Goal: Information Seeking & Learning: Learn about a topic

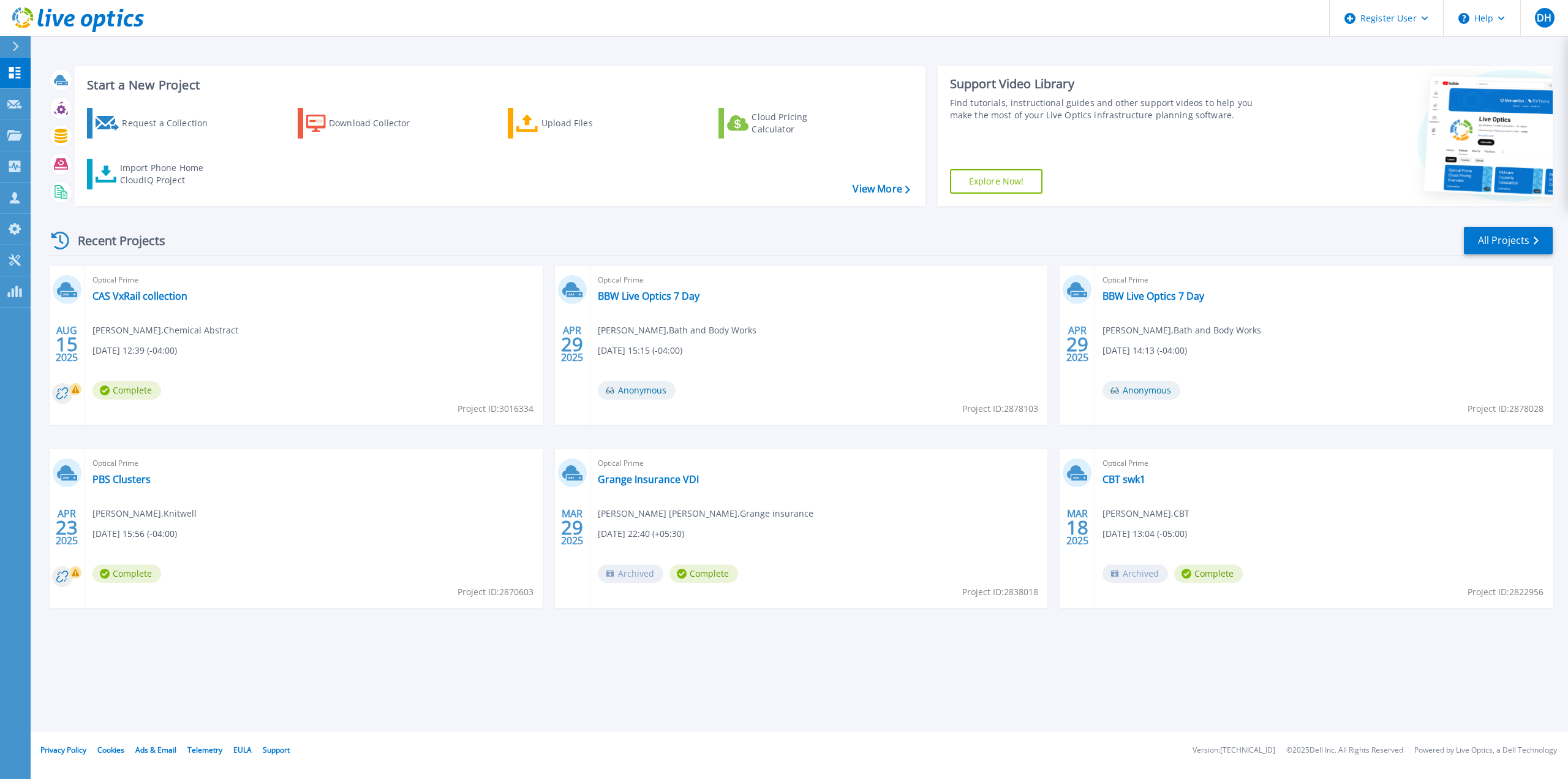
click at [281, 370] on div "Optical Prime CAS VxRail collection [PERSON_NAME] , Chemical Abstract [DATE] 12…" at bounding box center [314, 345] width 458 height 158
click at [145, 299] on link "CAS VxRail collection" at bounding box center [140, 296] width 95 height 13
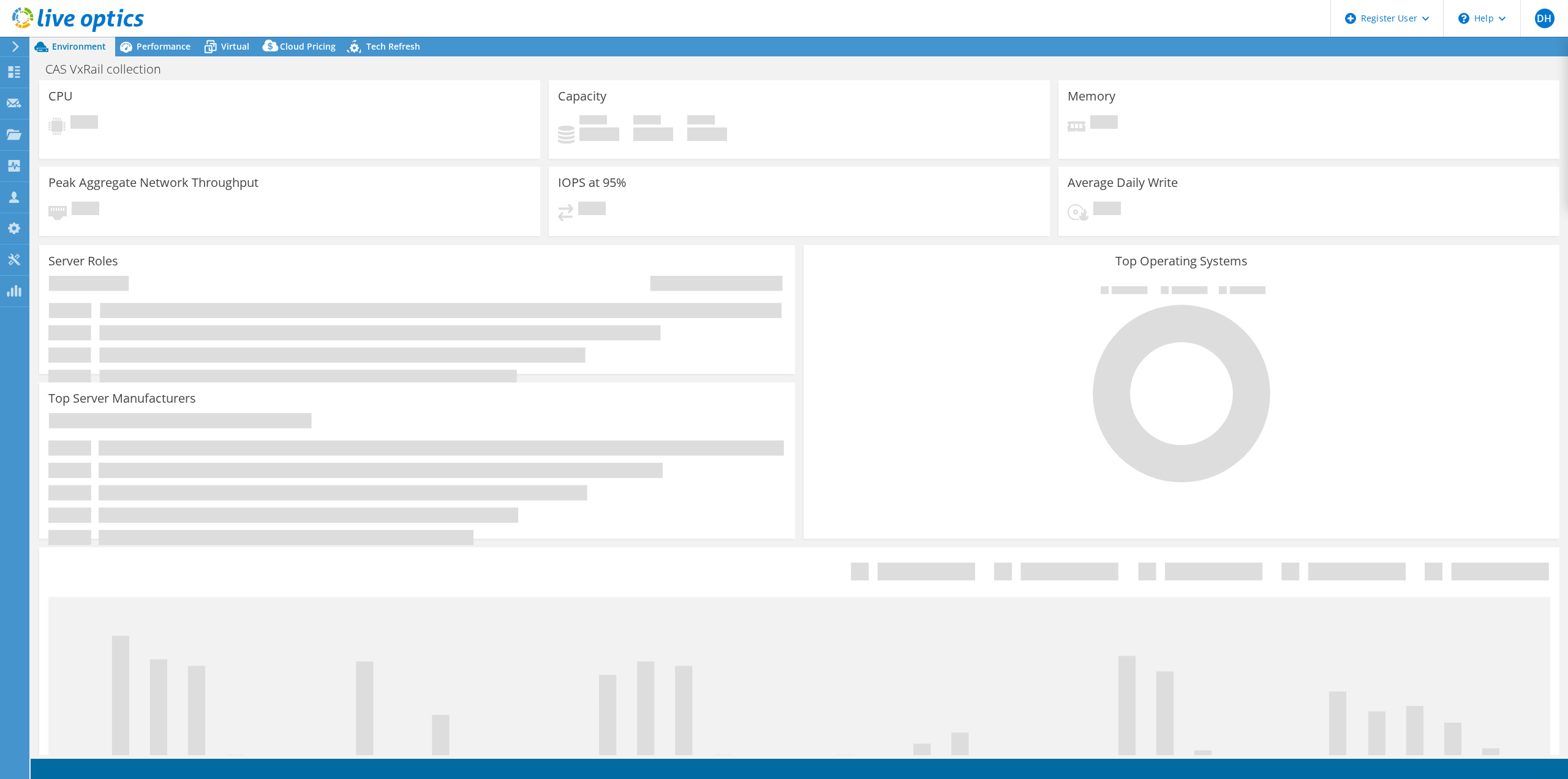
select select "USD"
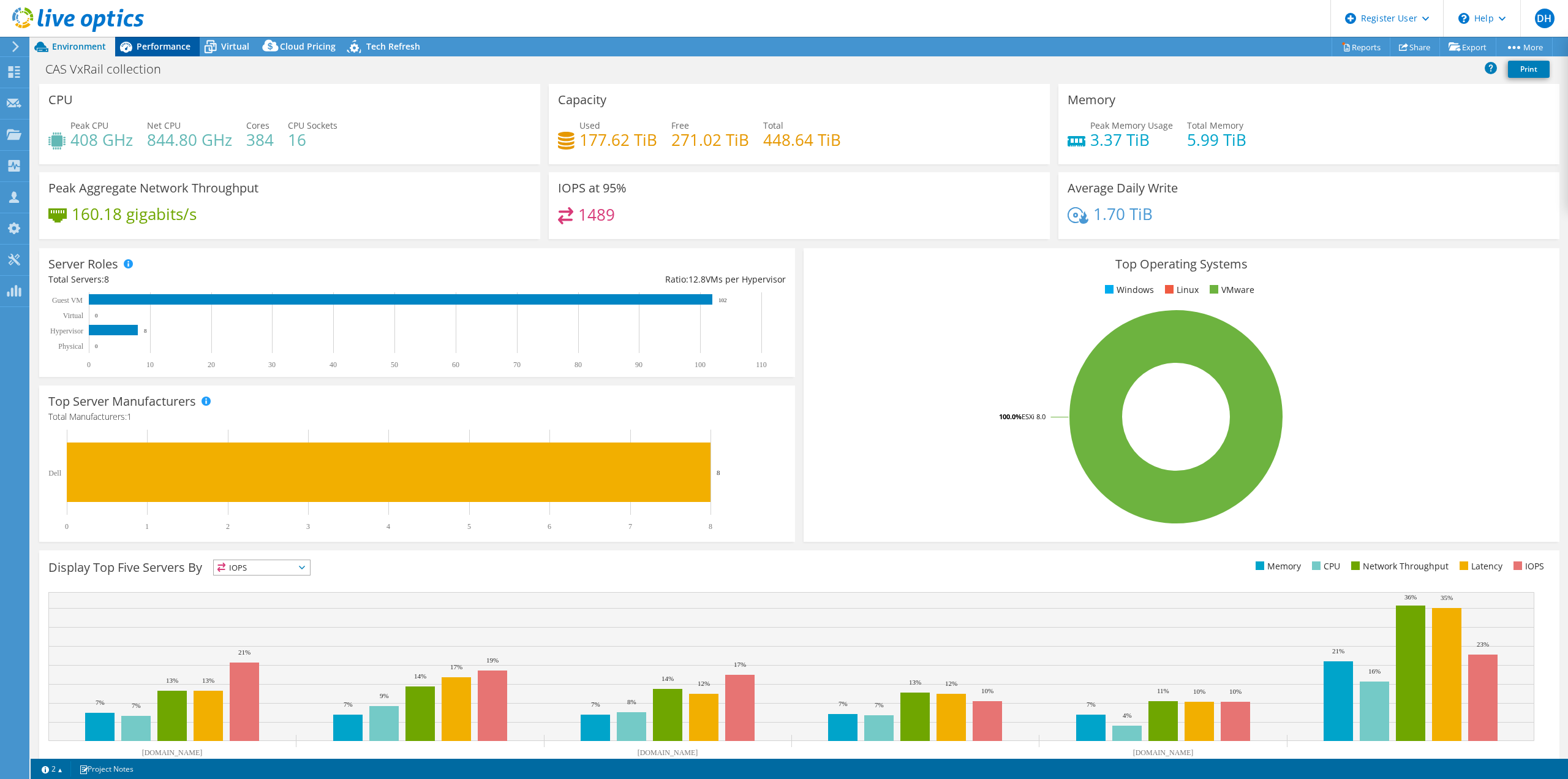
click at [168, 47] on span "Performance" at bounding box center [164, 46] width 54 height 12
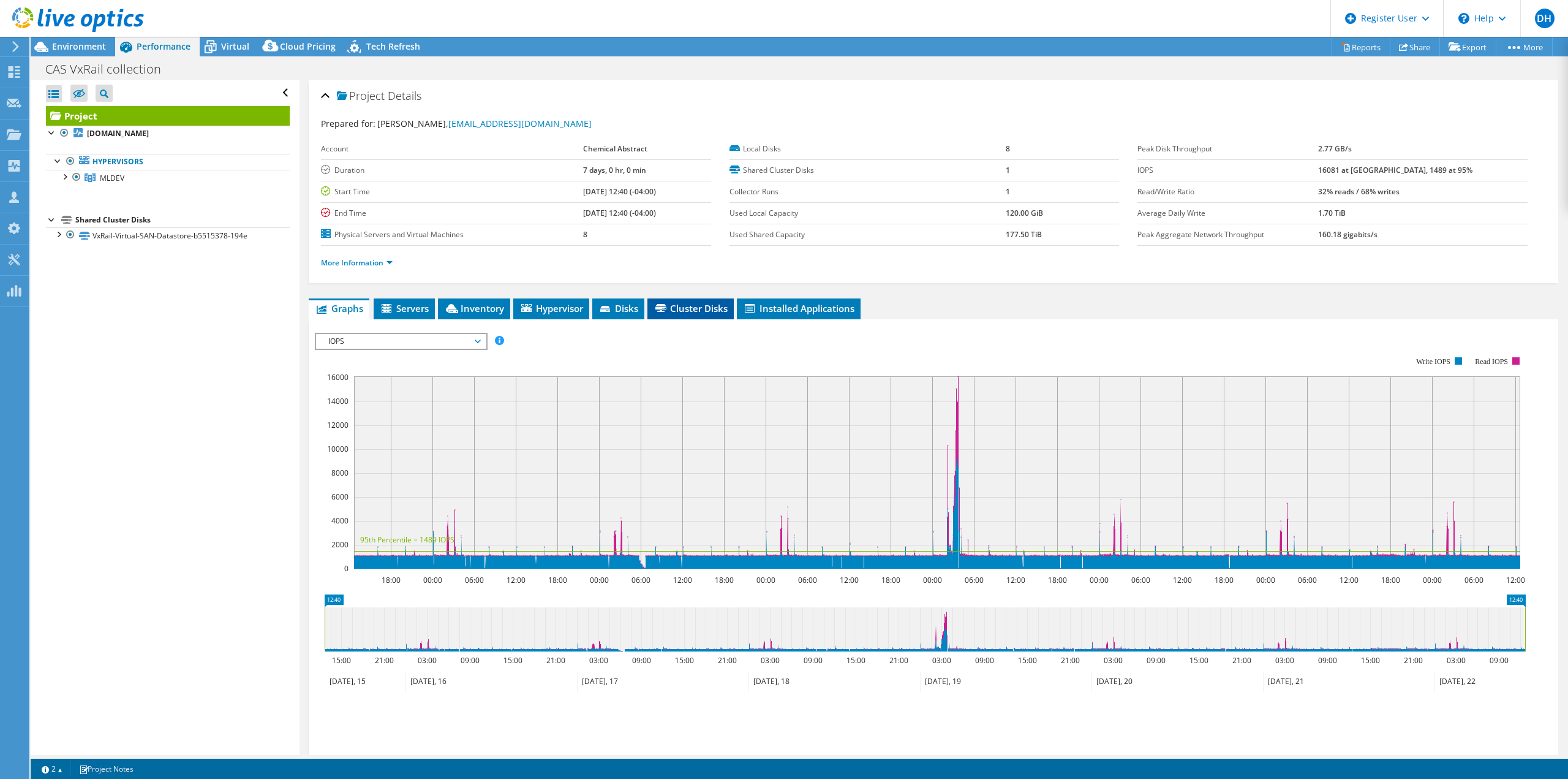
click at [675, 305] on span "Cluster Disks" at bounding box center [691, 309] width 74 height 13
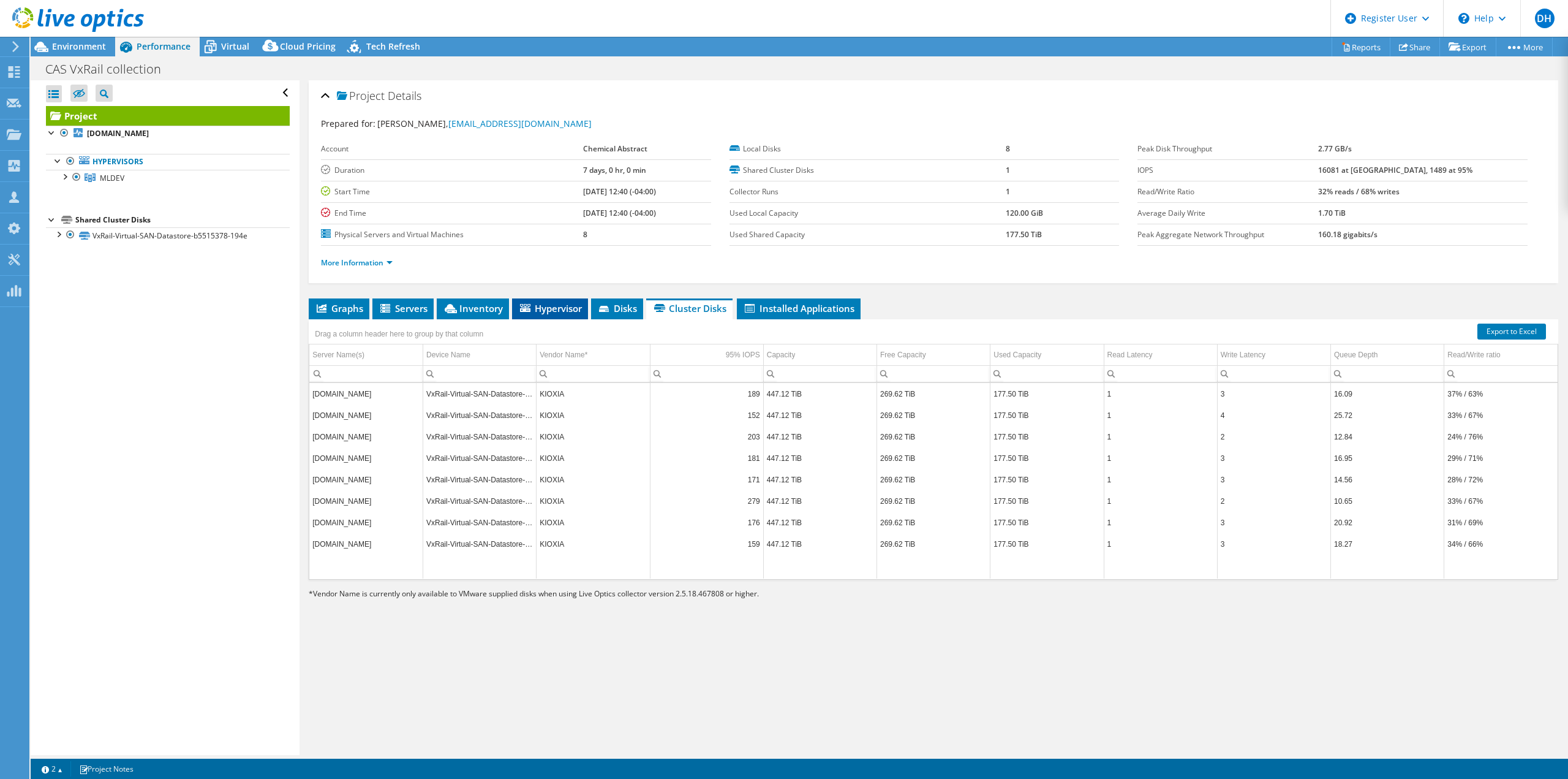
click at [556, 308] on span "Hypervisor" at bounding box center [550, 309] width 64 height 13
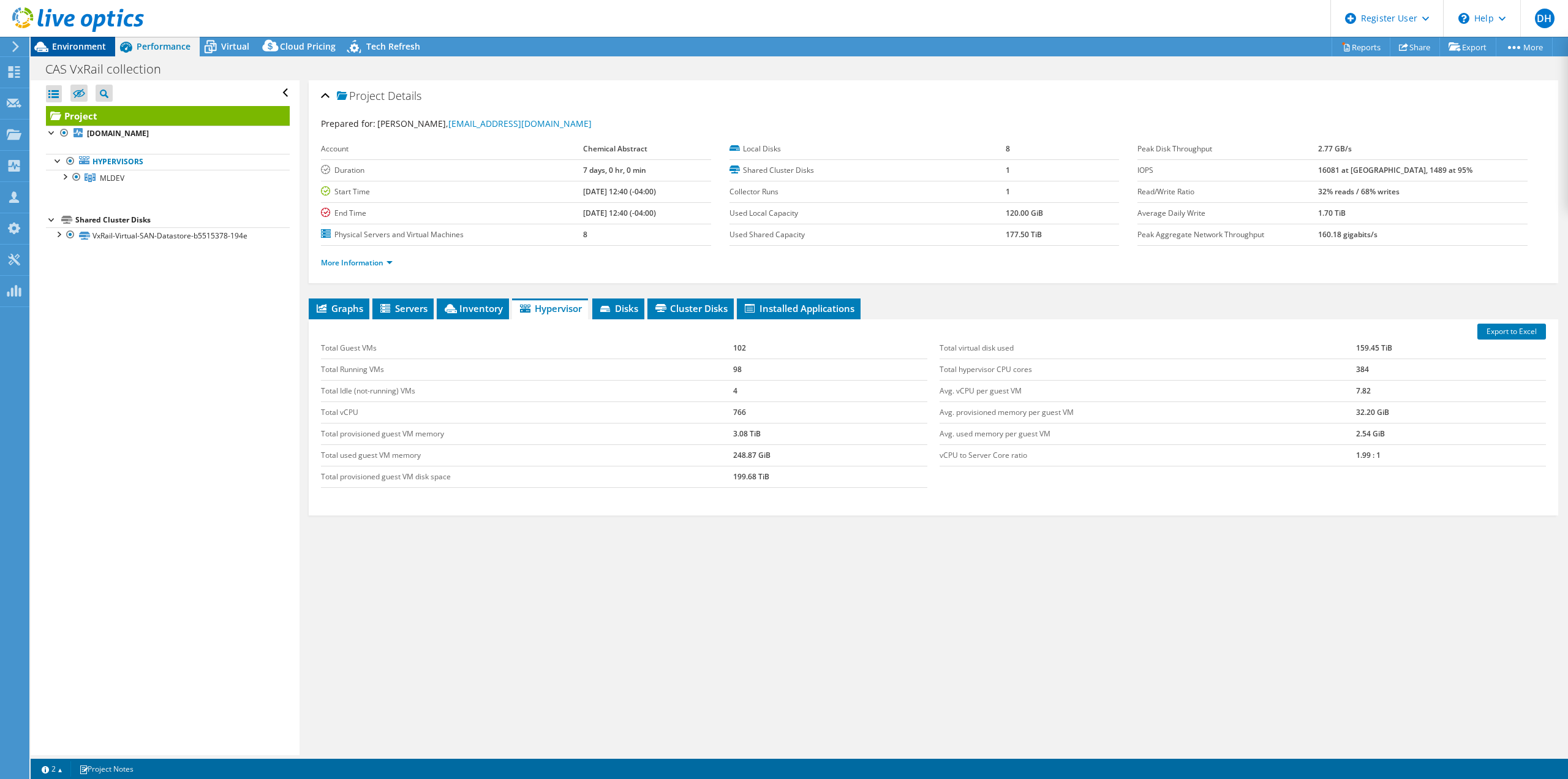
click at [65, 44] on span "Environment" at bounding box center [79, 46] width 54 height 12
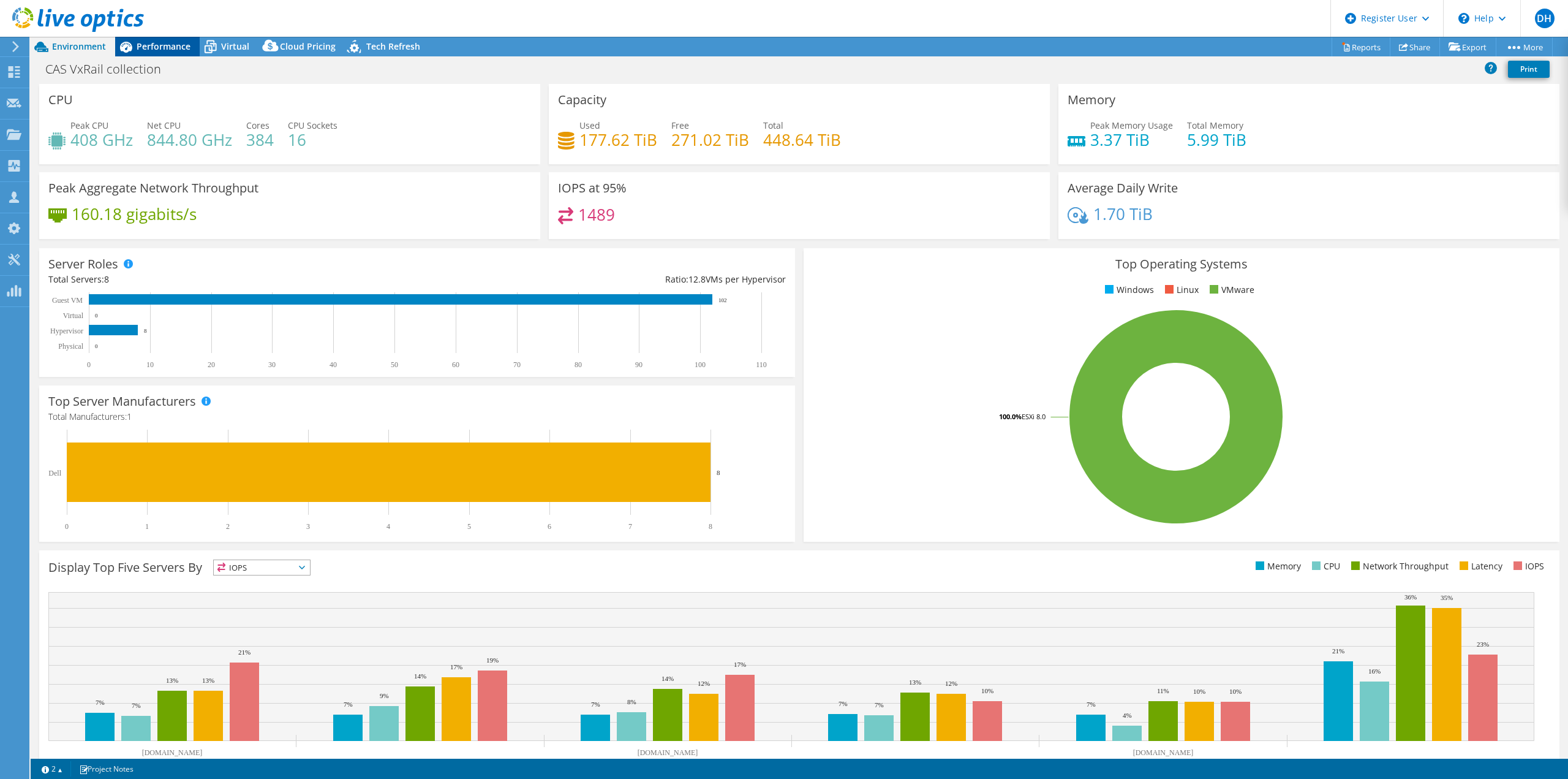
click at [164, 44] on span "Performance" at bounding box center [164, 46] width 54 height 12
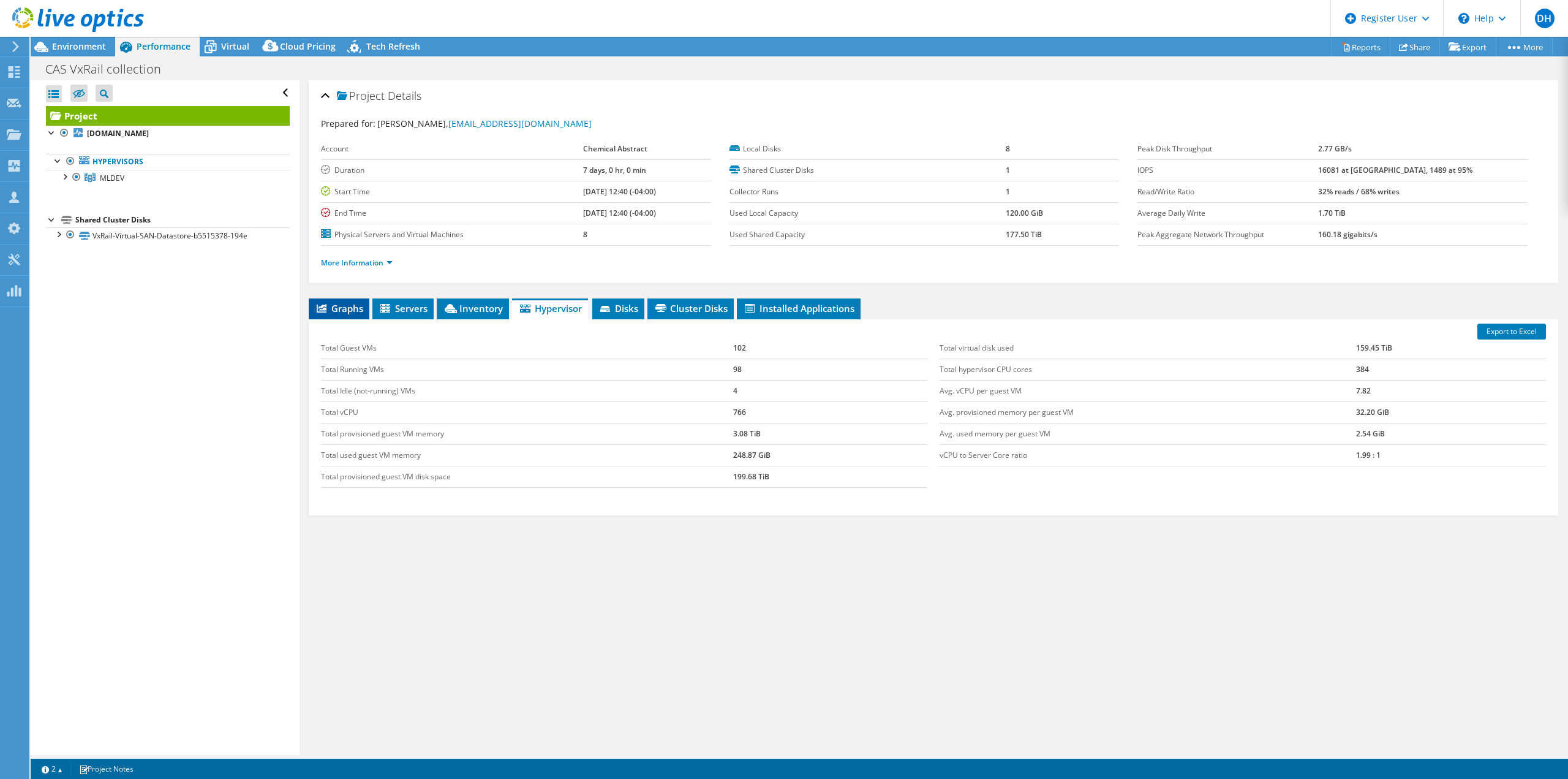
click at [342, 308] on span "Graphs" at bounding box center [339, 309] width 49 height 13
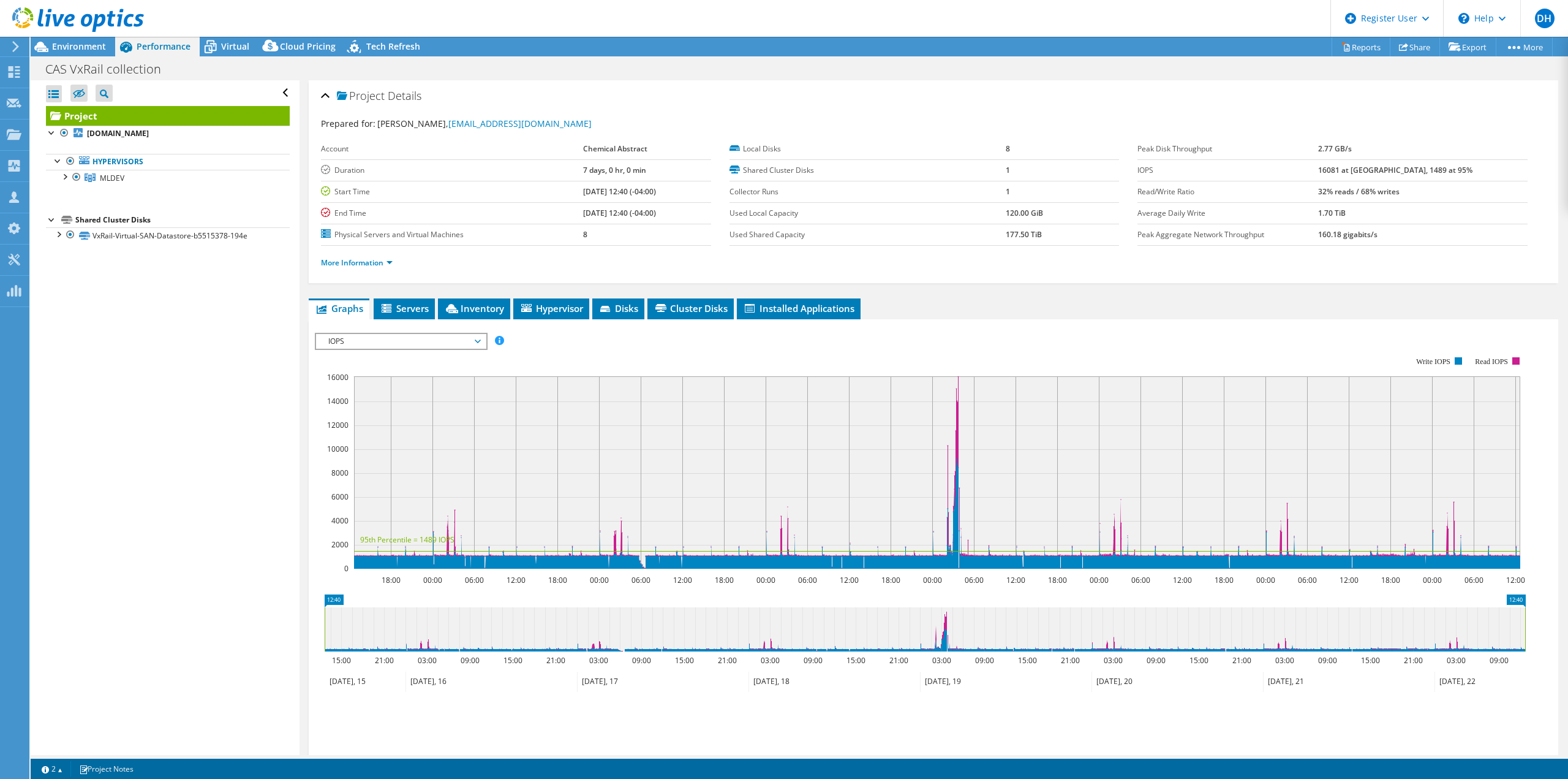
click at [422, 336] on span "IOPS" at bounding box center [401, 341] width 158 height 15
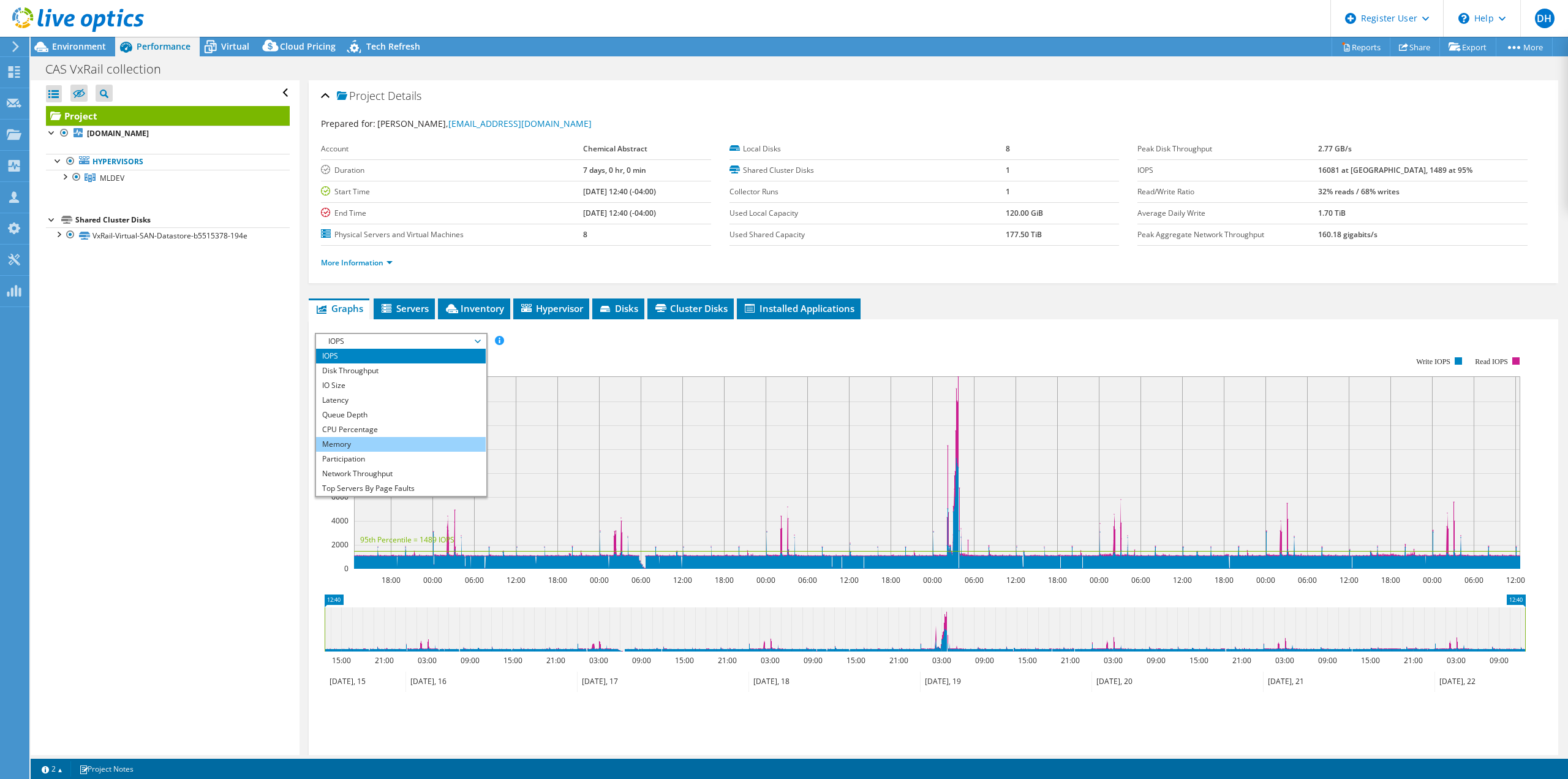
click at [362, 443] on li "Memory" at bounding box center [401, 444] width 170 height 15
